Goal: Task Accomplishment & Management: Manage account settings

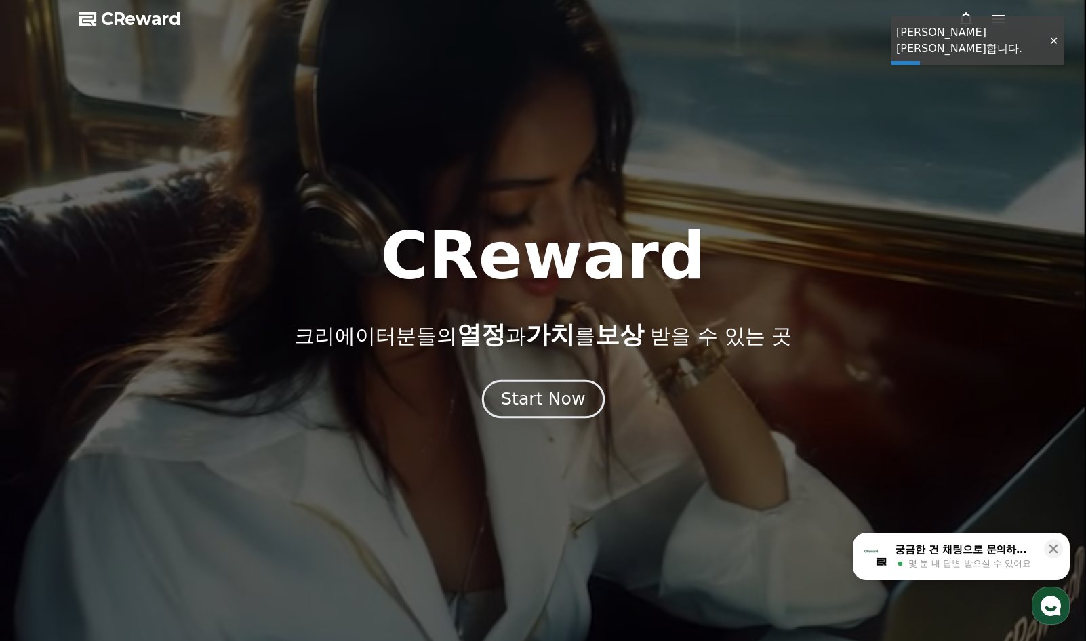
click at [553, 400] on div "Start Now" at bounding box center [543, 399] width 84 height 23
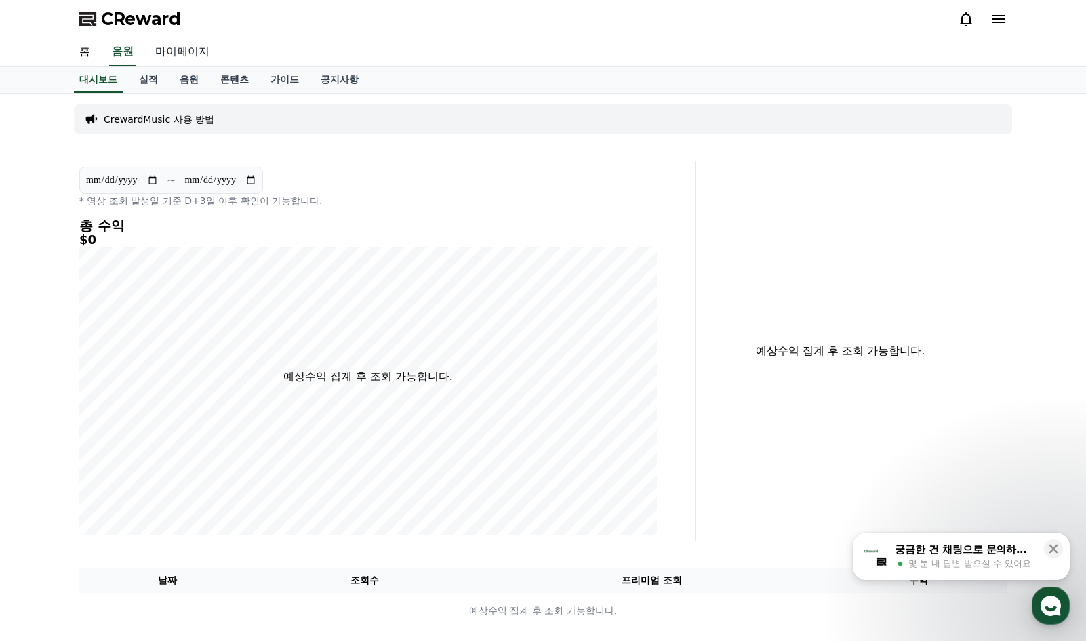
click at [190, 43] on link "마이페이지" at bounding box center [182, 52] width 76 height 28
select select "**********"
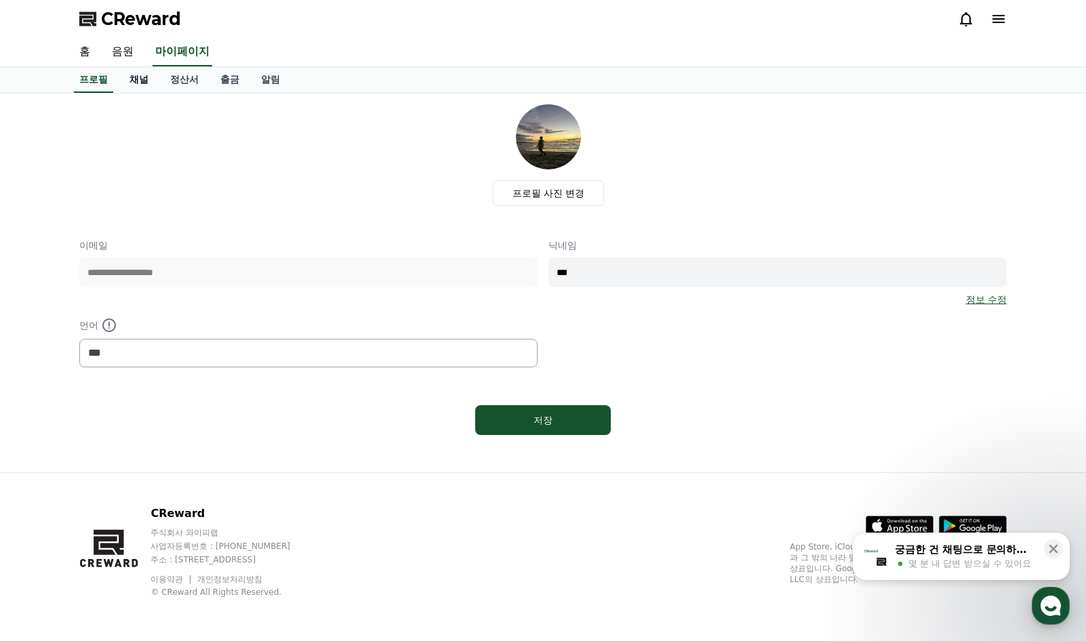
click at [140, 86] on link "채널" at bounding box center [139, 80] width 41 height 26
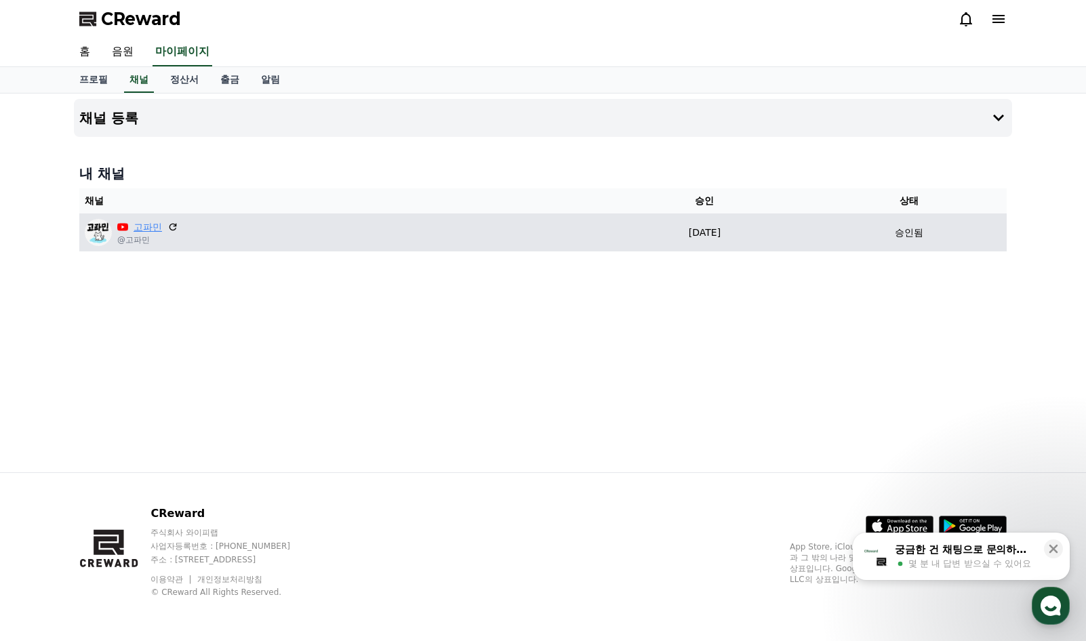
click at [146, 224] on link "고파민" at bounding box center [148, 227] width 28 height 14
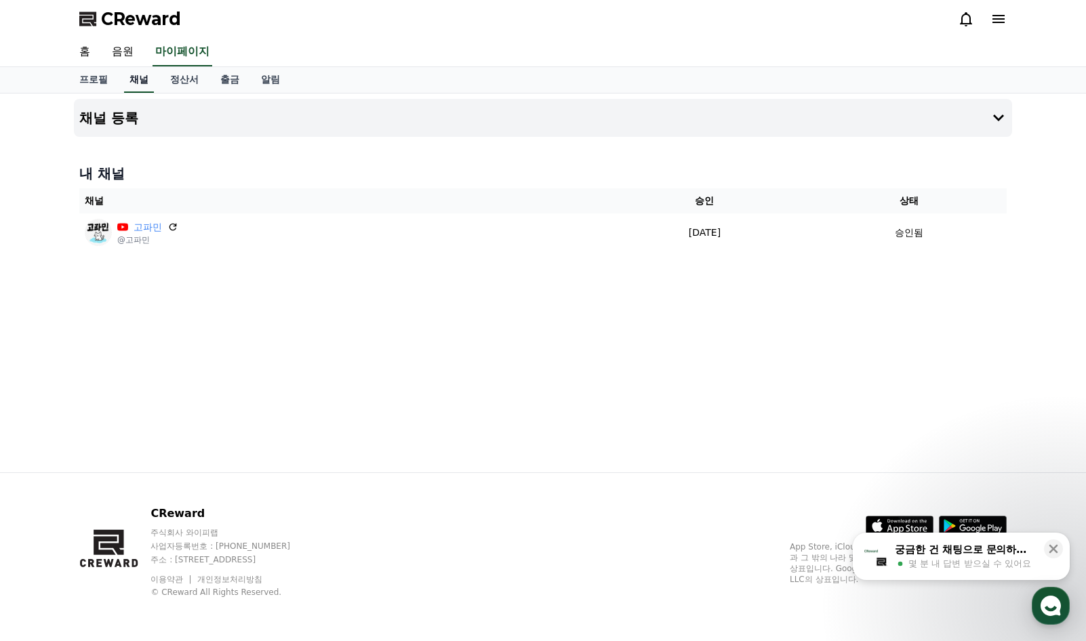
click at [142, 78] on link "채널" at bounding box center [139, 80] width 30 height 26
click at [88, 80] on link "프로필" at bounding box center [93, 80] width 50 height 26
select select "**********"
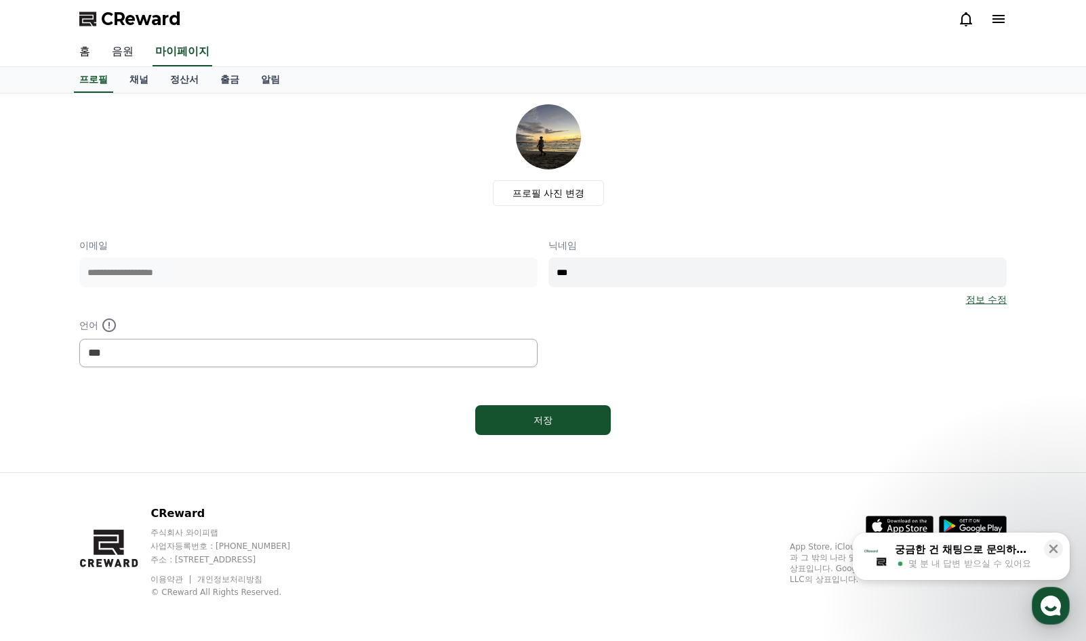
click at [137, 57] on link "음원" at bounding box center [122, 52] width 43 height 28
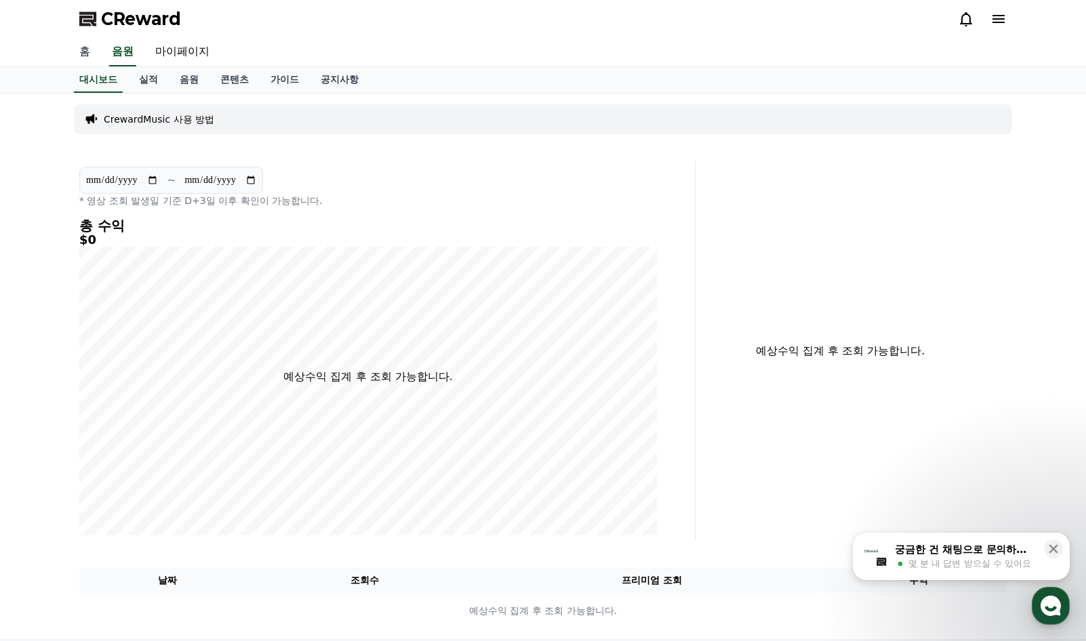
click at [73, 51] on link "홈" at bounding box center [84, 52] width 33 height 28
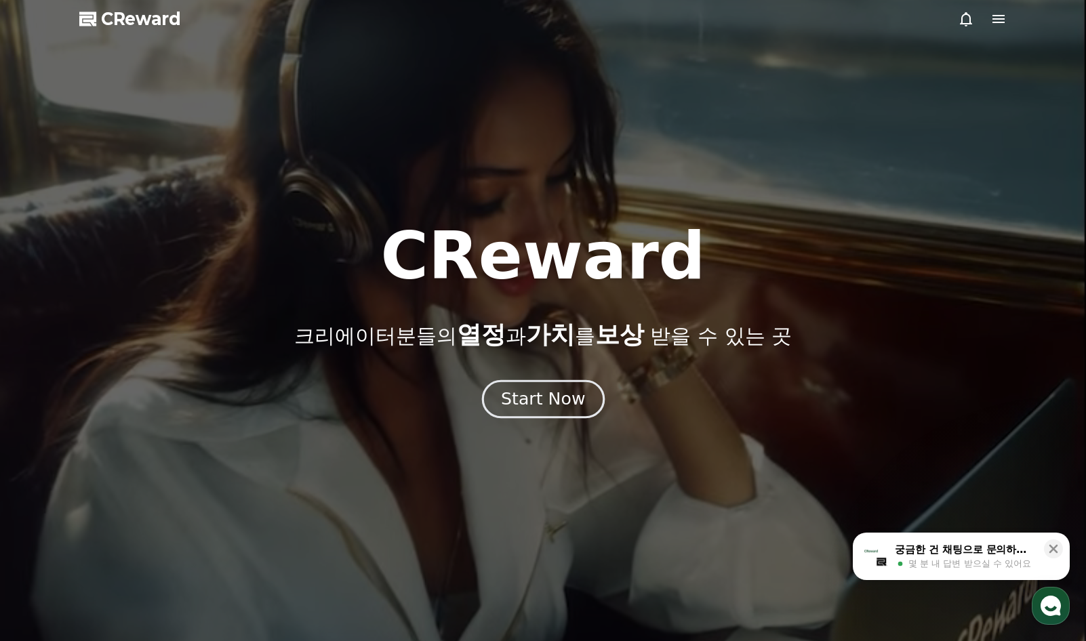
click at [539, 409] on div "Start Now" at bounding box center [543, 399] width 84 height 23
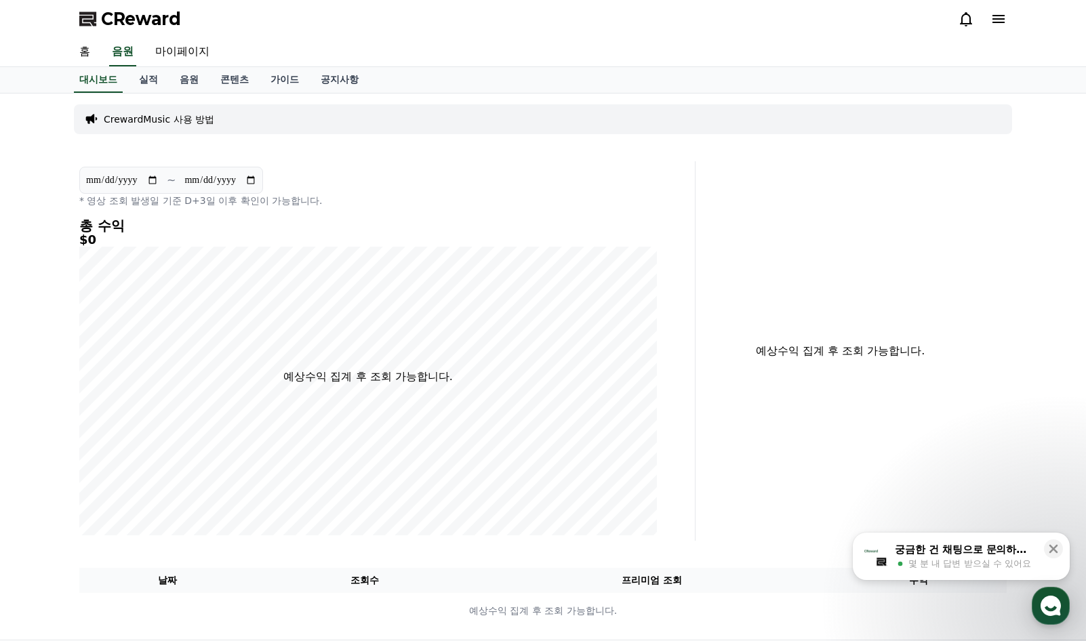
click at [396, 228] on h4 "총 수익" at bounding box center [367, 225] width 577 height 15
